Goal: Find specific page/section: Find specific page/section

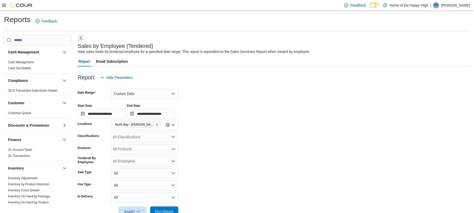
scroll to position [171, 0]
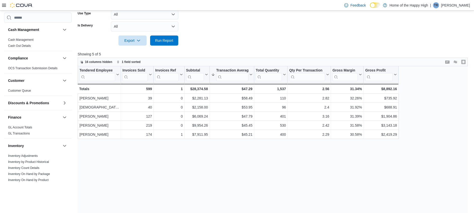
click at [1, 4] on div "Feedback Dark Mode Home of the Happy High | TR [PERSON_NAME]" at bounding box center [237, 5] width 474 height 11
click at [7, 8] on div at bounding box center [17, 5] width 31 height 5
click at [6, 5] on icon at bounding box center [4, 5] width 4 height 3
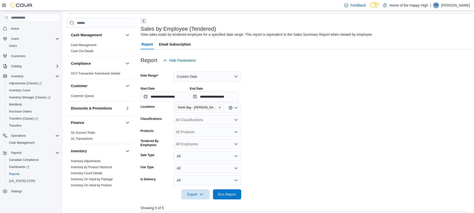
scroll to position [0, 0]
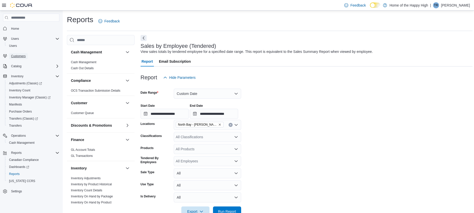
click at [24, 55] on span "Customers" at bounding box center [18, 56] width 15 height 4
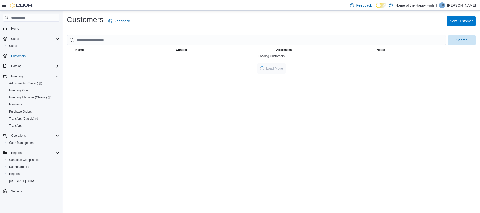
click at [110, 47] on span "Name" at bounding box center [124, 50] width 100 height 6
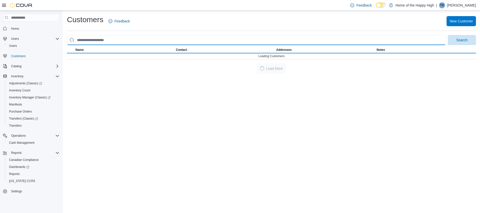
click at [108, 41] on input "search" at bounding box center [256, 40] width 379 height 10
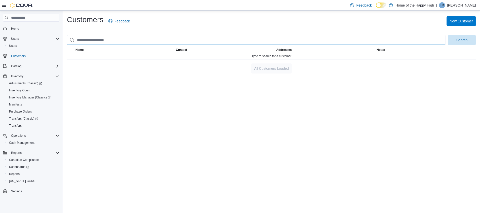
type input "**********"
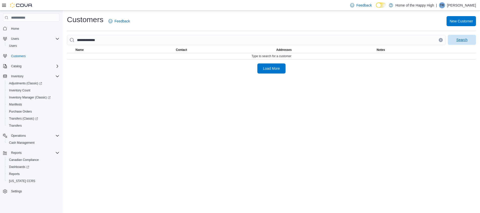
click at [453, 39] on span "Search" at bounding box center [462, 40] width 22 height 10
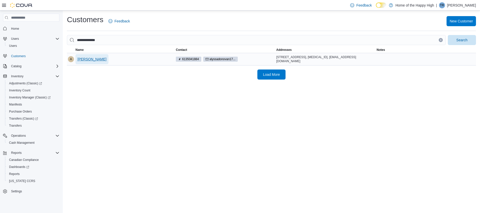
click at [99, 59] on span "[PERSON_NAME]" at bounding box center [91, 59] width 29 height 5
